Goal: Task Accomplishment & Management: Use online tool/utility

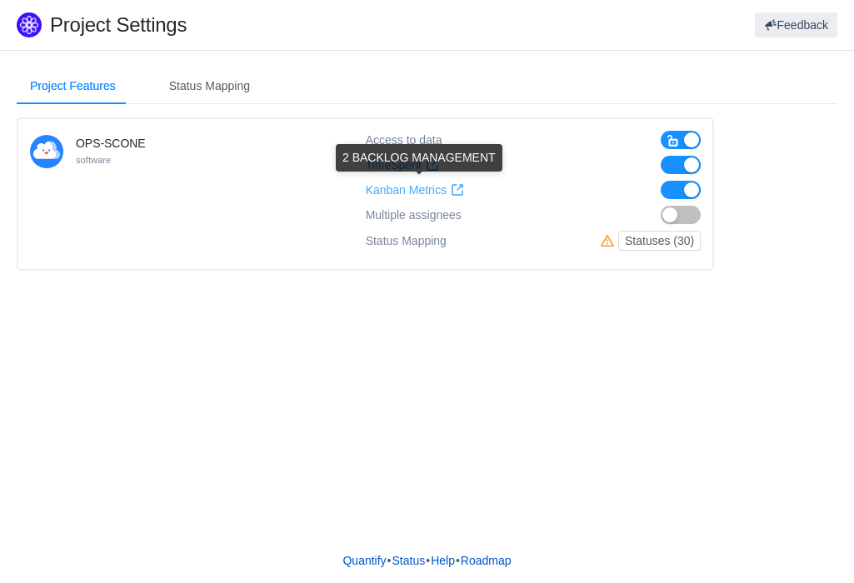
click at [420, 189] on span "Kanban Metrics" at bounding box center [406, 190] width 81 height 14
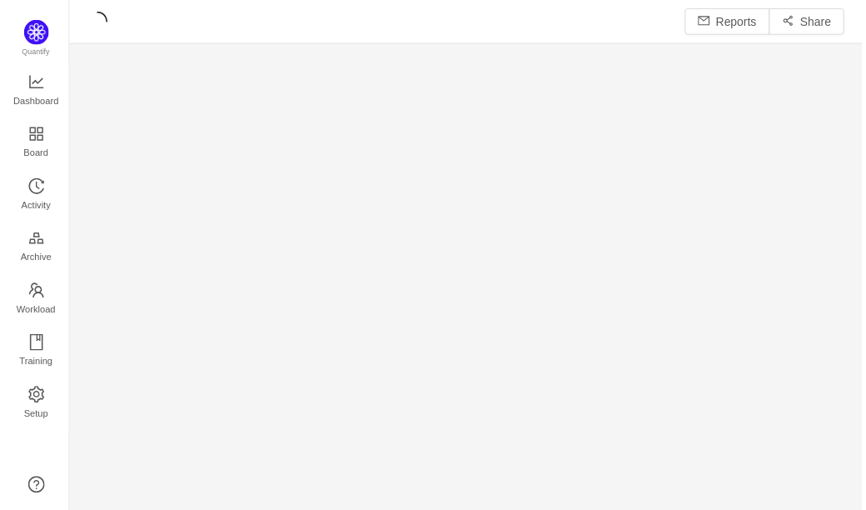
scroll to position [488, 761]
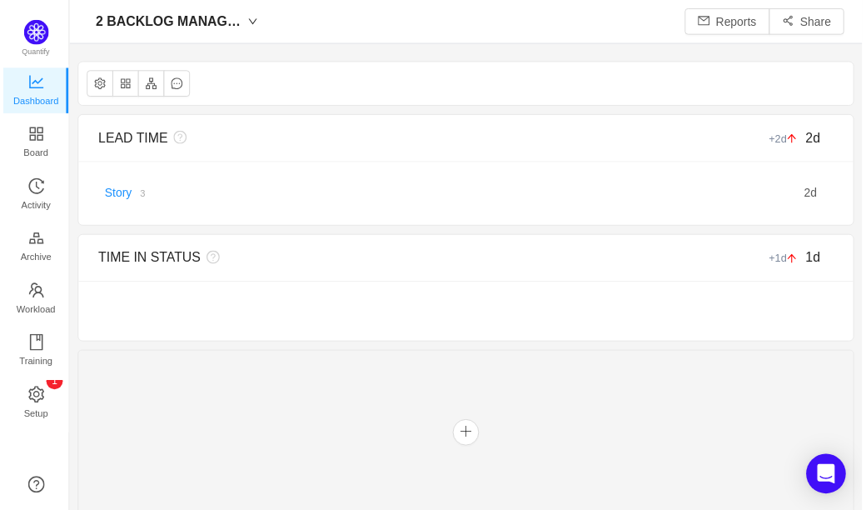
scroll to position [22, 21]
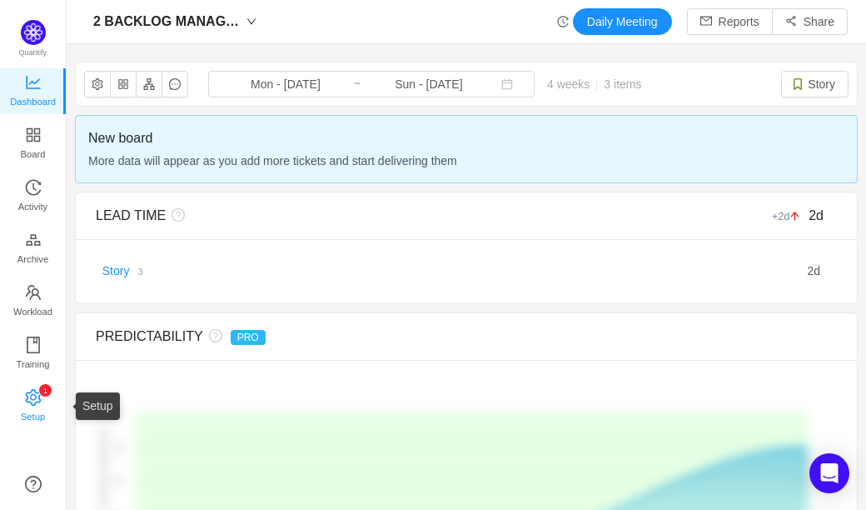
click at [40, 414] on span "Setup" at bounding box center [33, 416] width 24 height 33
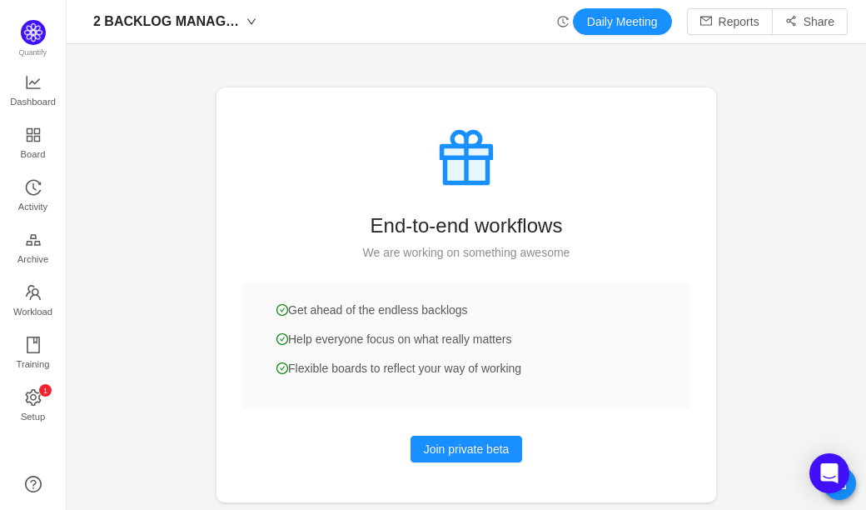
click at [117, 274] on div at bounding box center [467, 255] width 800 height 510
